Goal: Task Accomplishment & Management: Manage account settings

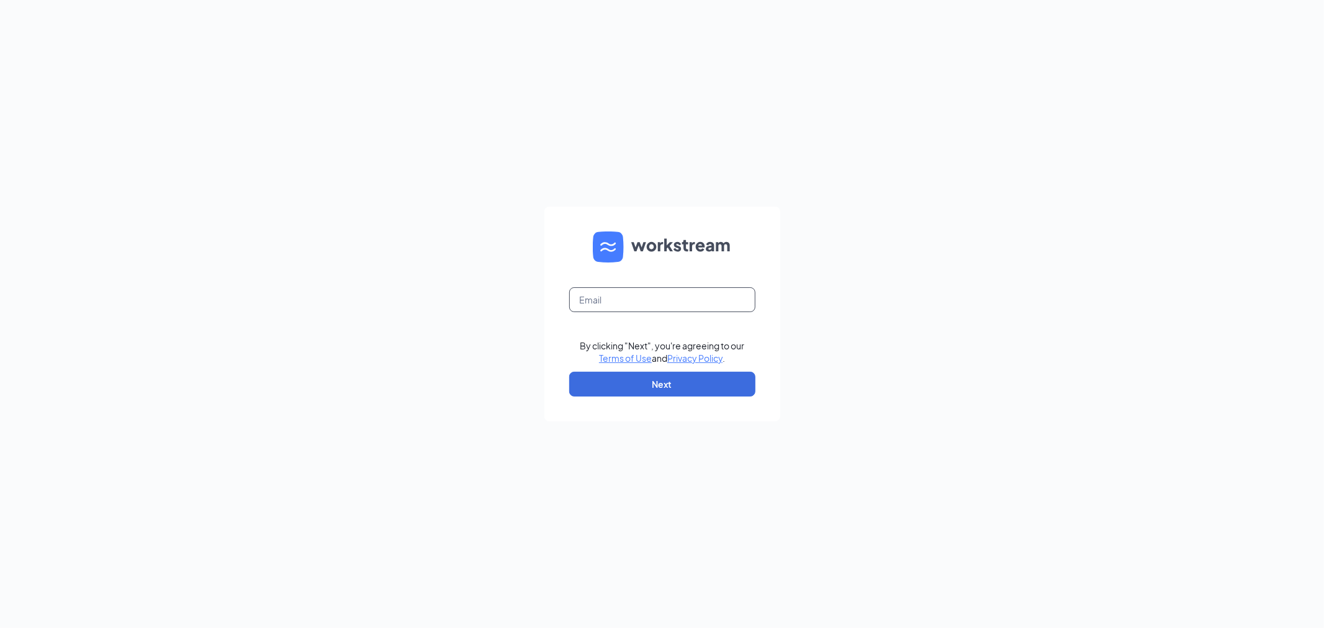
click at [714, 303] on input "text" at bounding box center [662, 299] width 186 height 25
type input "rcampbell@bocountry.com"
click at [685, 379] on button "Next" at bounding box center [662, 384] width 186 height 25
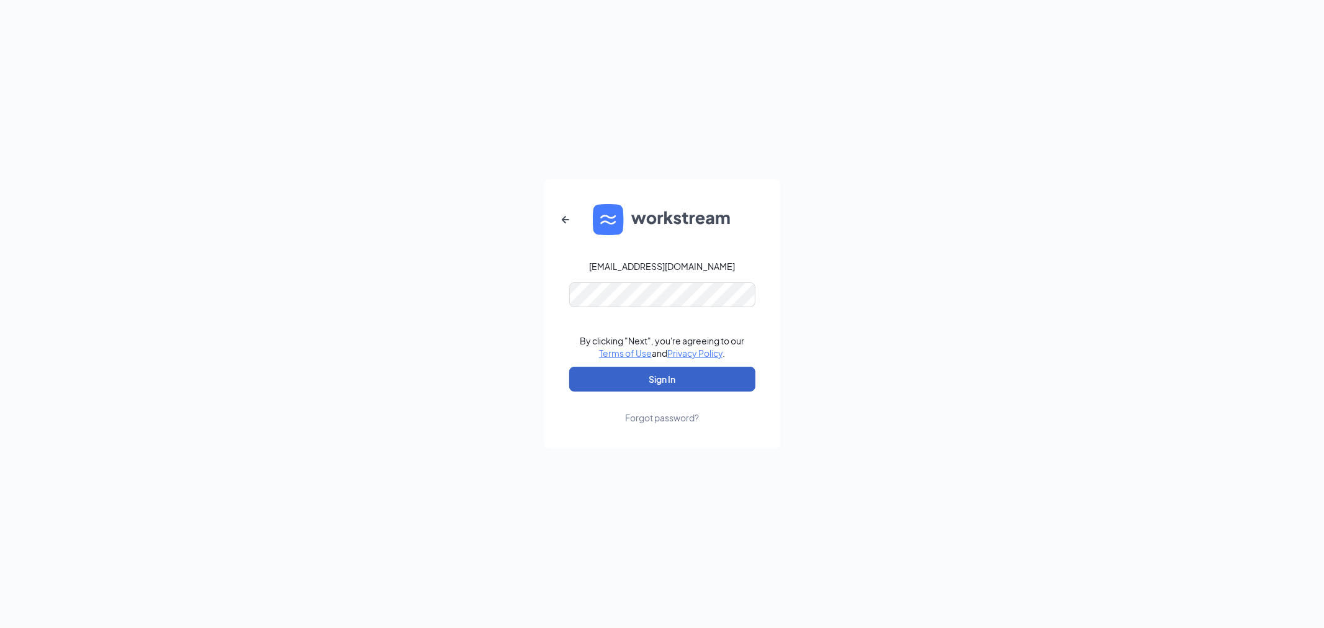
click at [713, 377] on button "Sign In" at bounding box center [662, 379] width 186 height 25
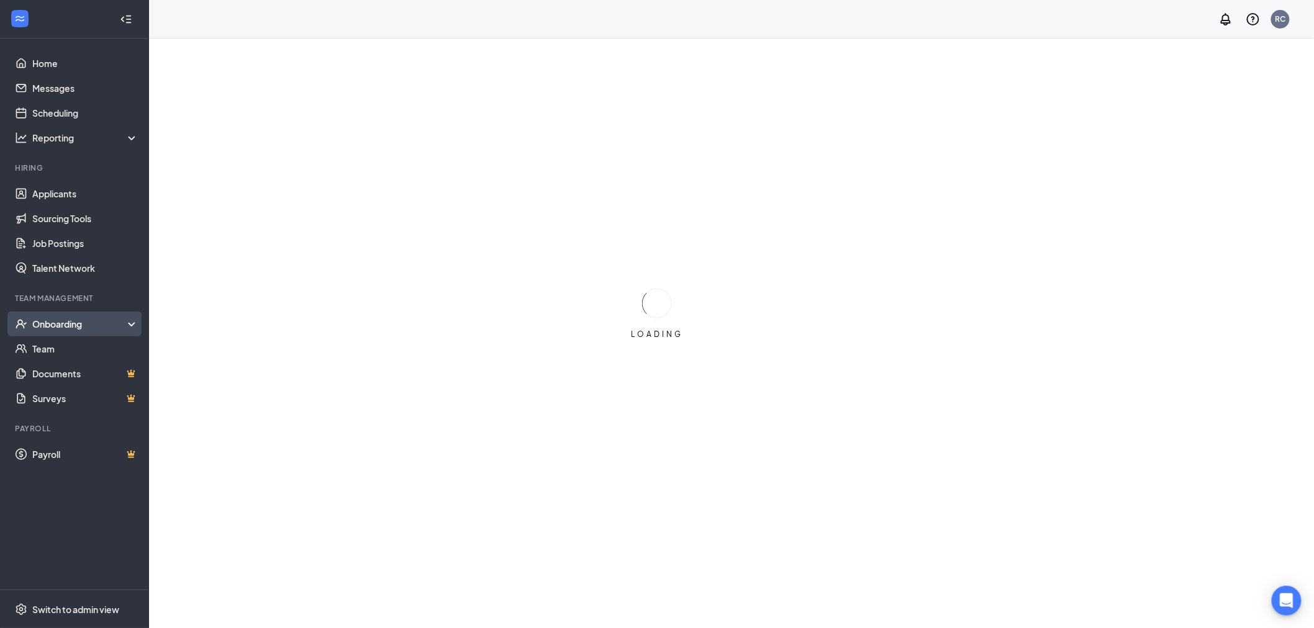
click at [91, 329] on div "Onboarding" at bounding box center [80, 324] width 96 height 12
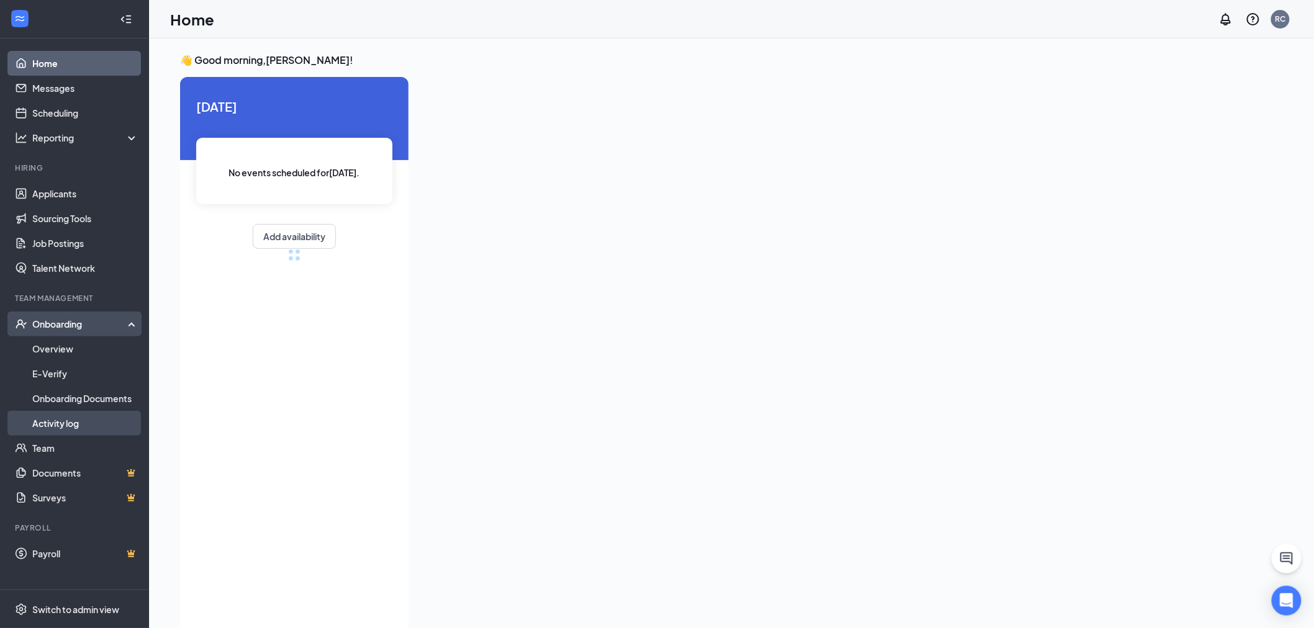
click at [82, 421] on link "Activity log" at bounding box center [85, 423] width 106 height 25
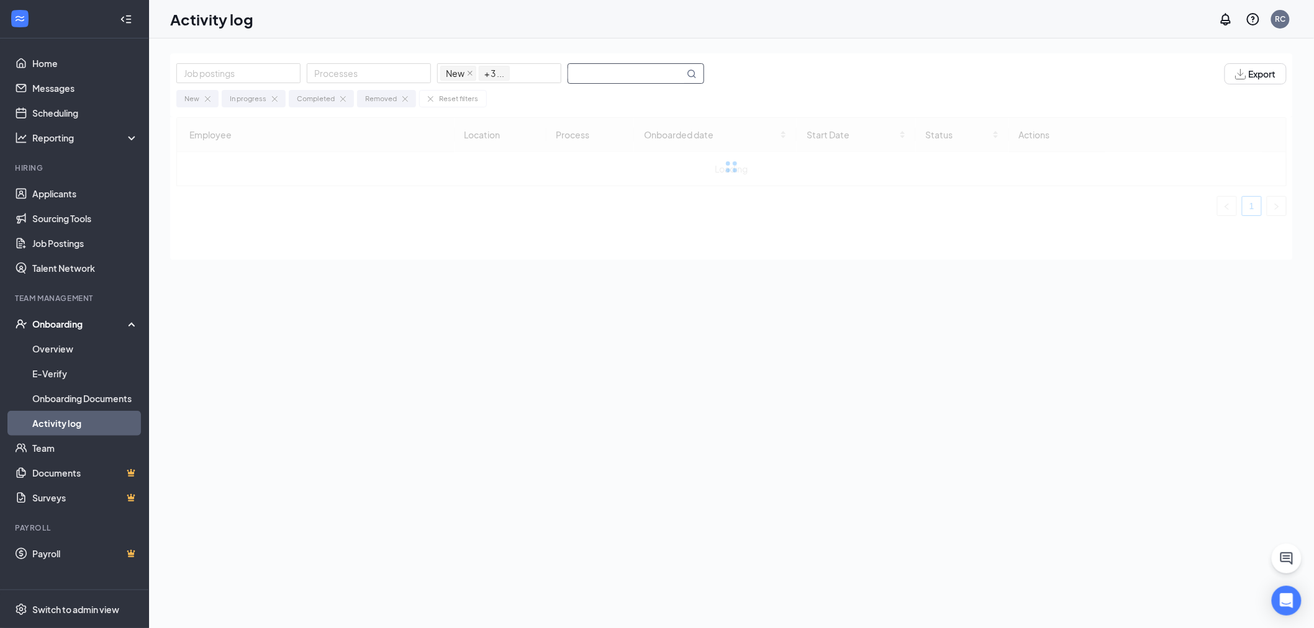
click at [601, 81] on input "text" at bounding box center [626, 73] width 116 height 19
drag, startPoint x: 609, startPoint y: 76, endPoint x: 562, endPoint y: 75, distance: 47.2
click at [562, 75] on div "Job postings Processes New In progress Completed Removed + 3 ... nthali" at bounding box center [446, 73] width 540 height 21
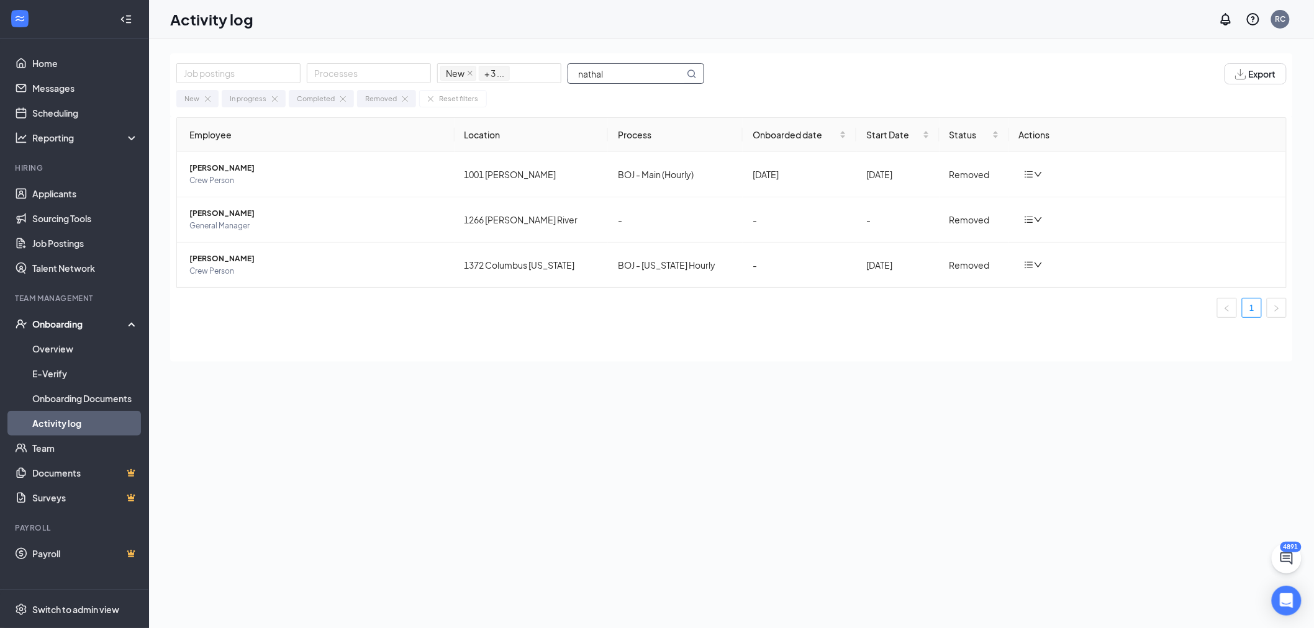
drag, startPoint x: 618, startPoint y: 73, endPoint x: 566, endPoint y: 73, distance: 51.5
click at [566, 73] on div "Job postings Processes New In progress Completed Removed + 3 ... nathal" at bounding box center [446, 73] width 540 height 21
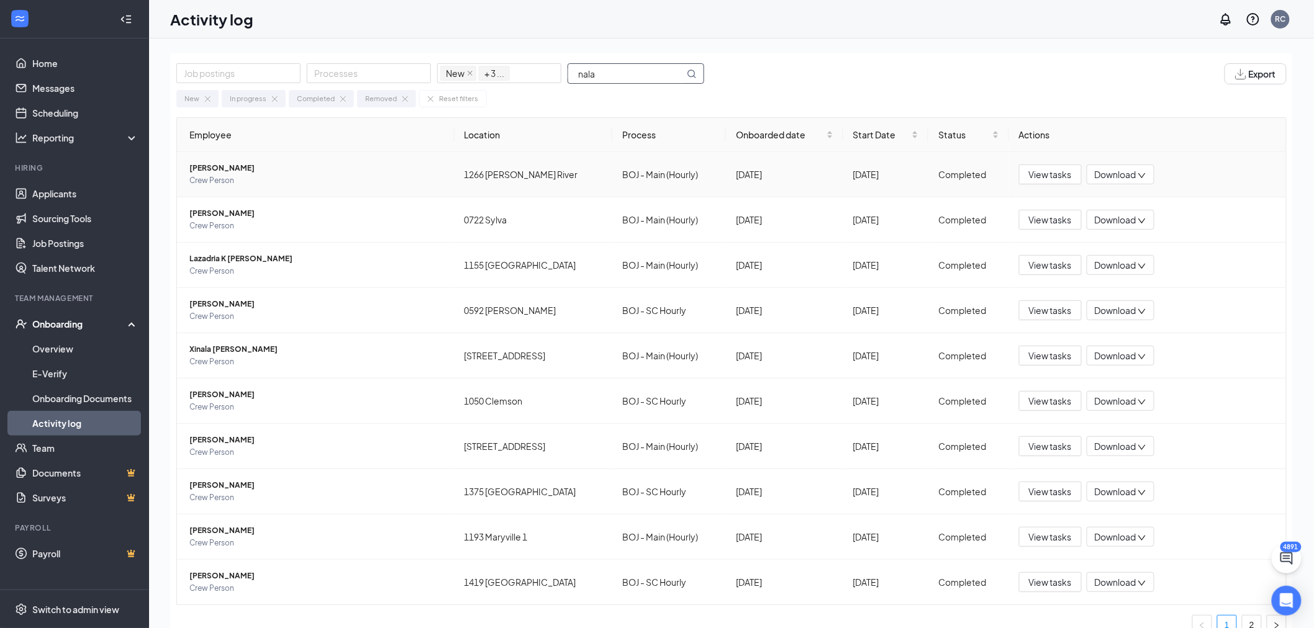
type input "nala"
click at [377, 173] on span "[PERSON_NAME]" at bounding box center [316, 168] width 255 height 12
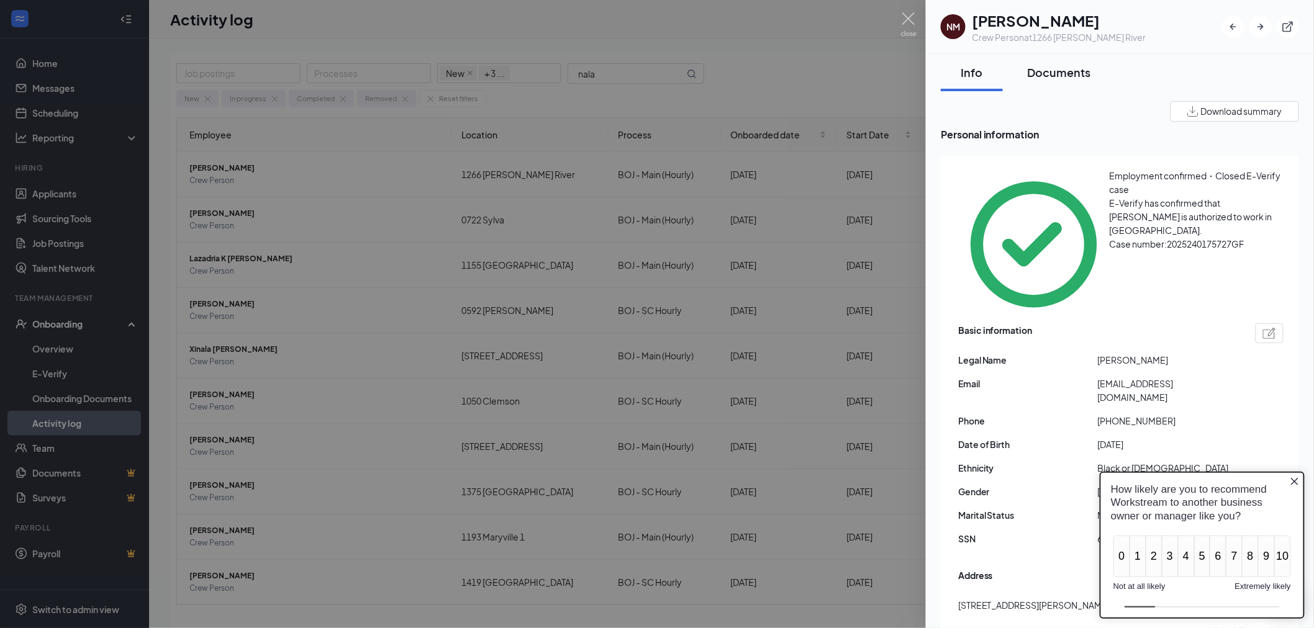
click at [1064, 66] on div "Documents" at bounding box center [1058, 73] width 63 height 16
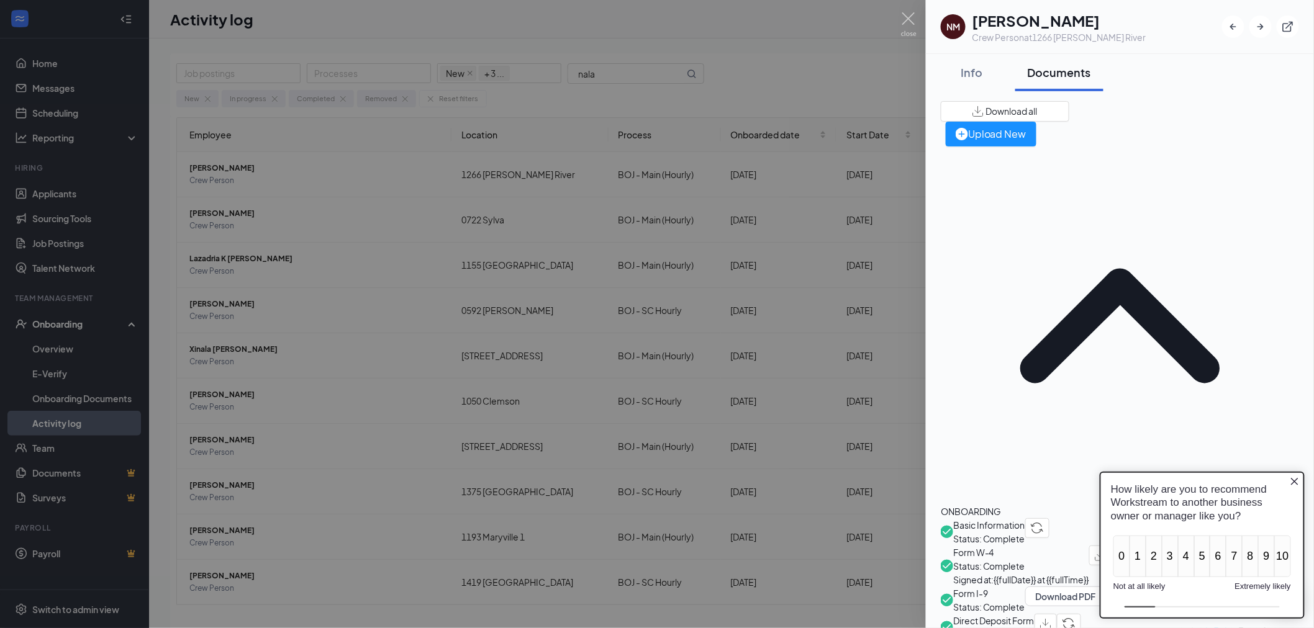
click at [1025, 518] on span "Basic Information" at bounding box center [989, 525] width 72 height 14
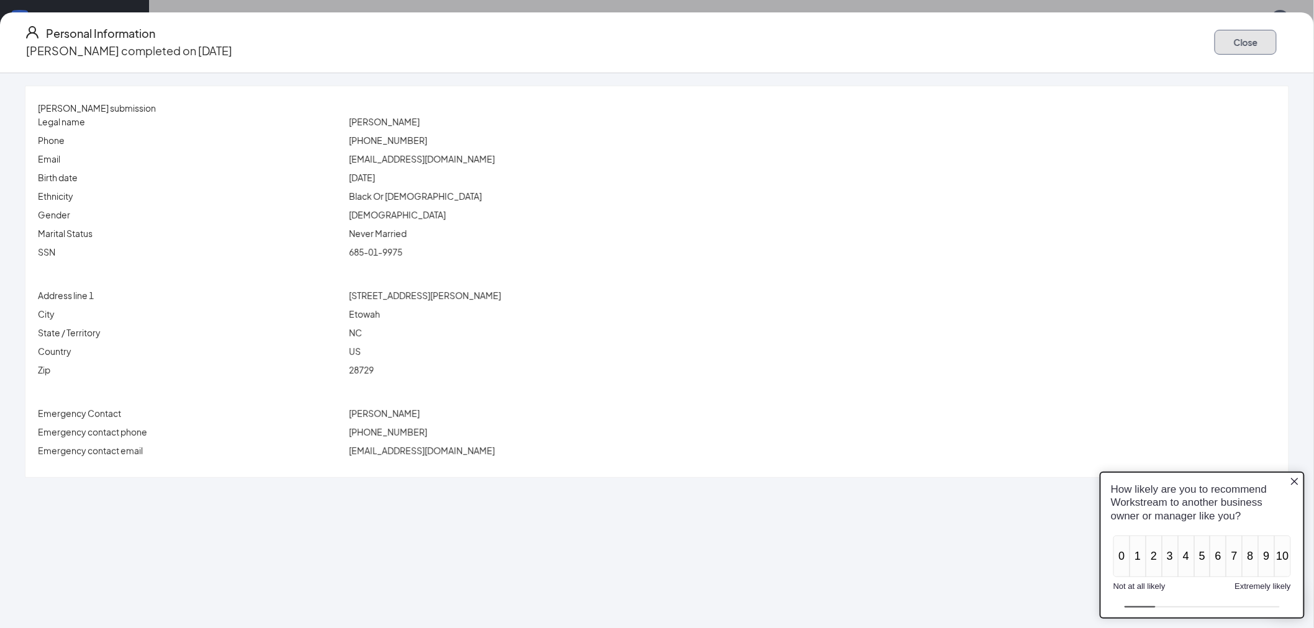
click at [1214, 39] on button "Close" at bounding box center [1245, 42] width 62 height 25
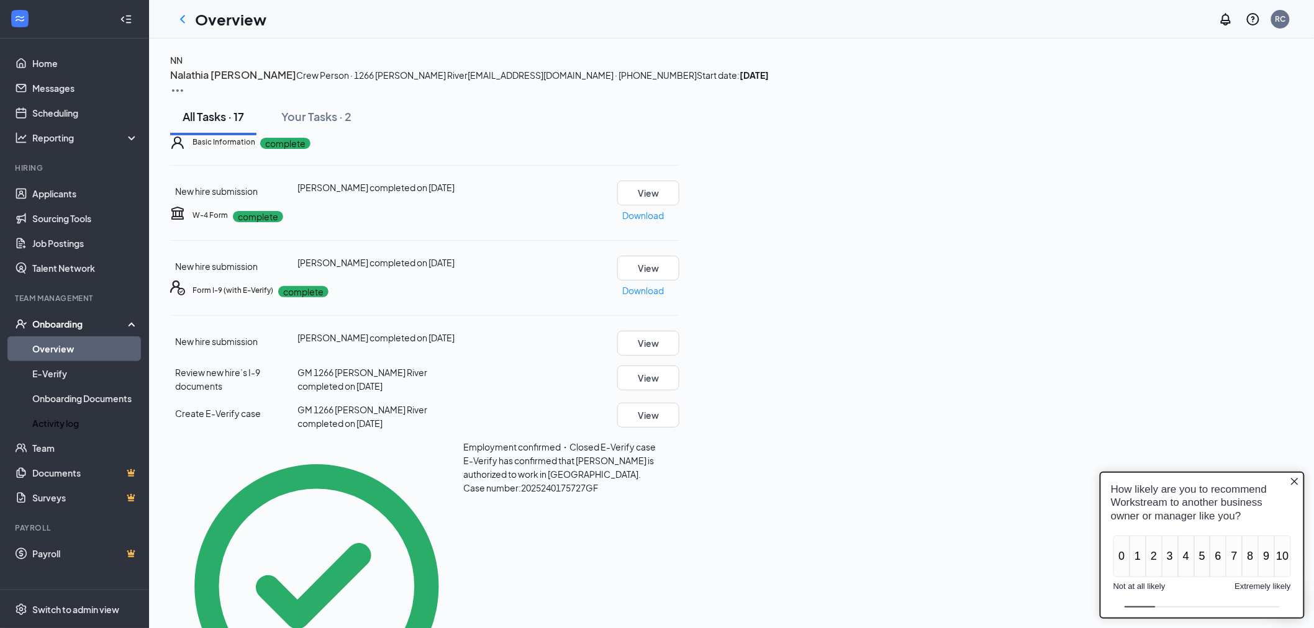
scroll to position [127, 0]
